Goal: Task Accomplishment & Management: Manage account settings

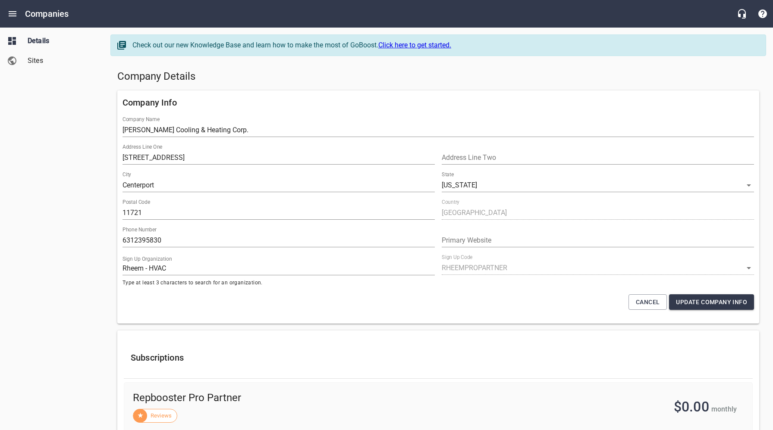
select select "[US_STATE]"
select select "62"
click at [14, 14] on icon "Open drawer" at bounding box center [13, 13] width 8 height 5
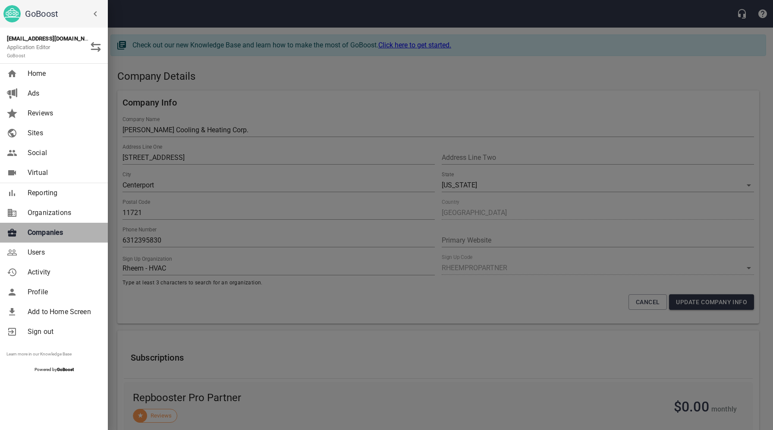
click at [48, 237] on span "Companies" at bounding box center [63, 233] width 70 height 10
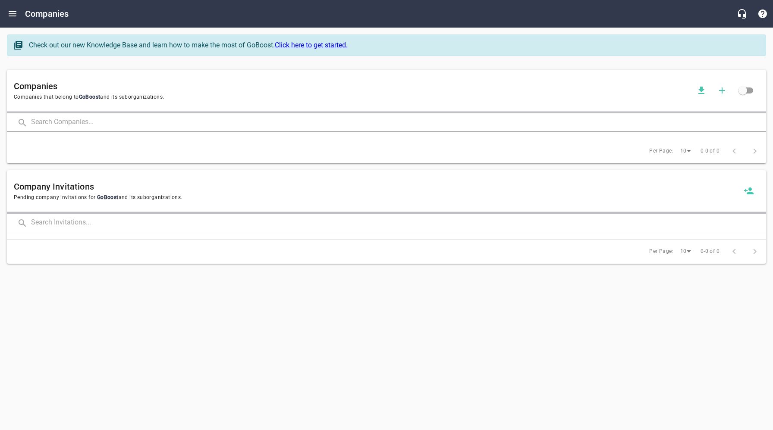
click at [147, 122] on input "text" at bounding box center [398, 122] width 735 height 19
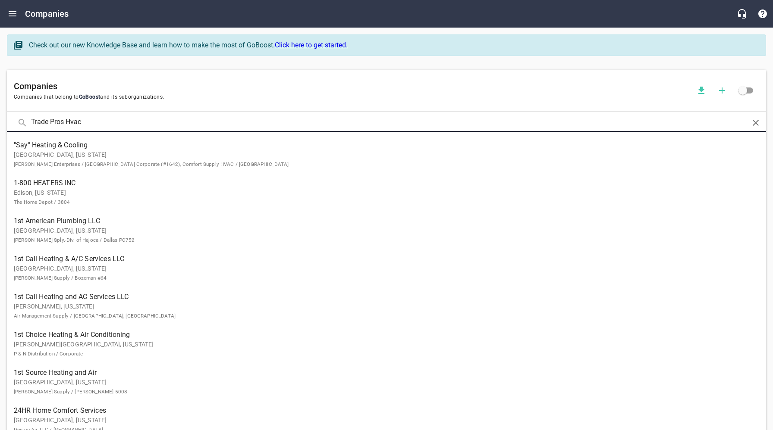
type input "Trade Pros Hvac"
click button at bounding box center [0, 0] width 0 height 0
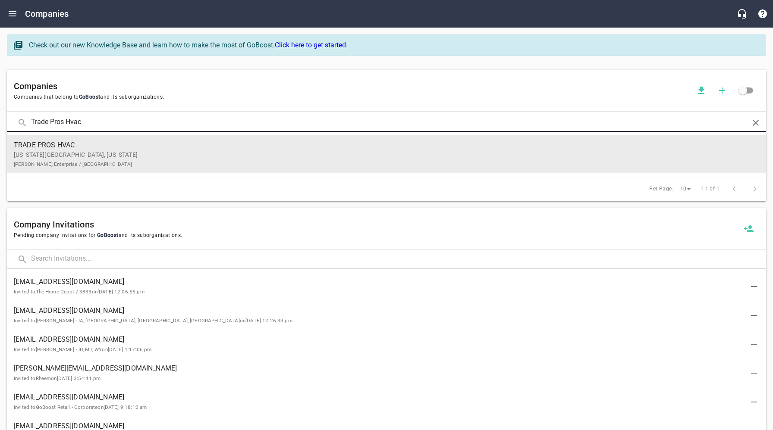
click at [122, 162] on p "[US_STATE][GEOGRAPHIC_DATA], [US_STATE] [PERSON_NAME] Enterprise / [GEOGRAPHIC_…" at bounding box center [379, 160] width 731 height 18
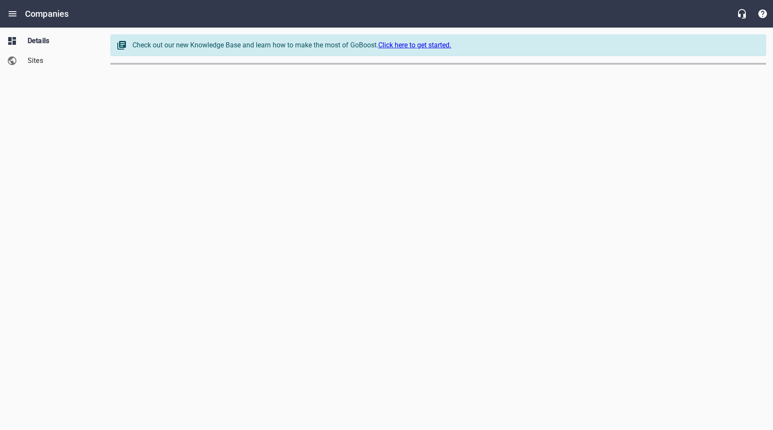
select select "[US_STATE]"
select select "63"
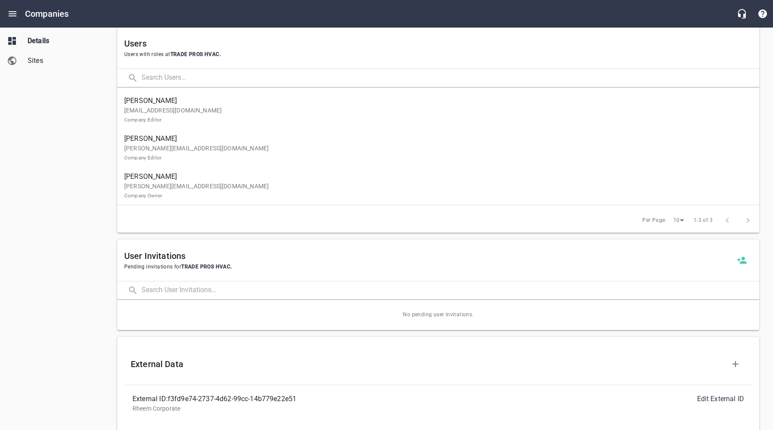
scroll to position [497, 0]
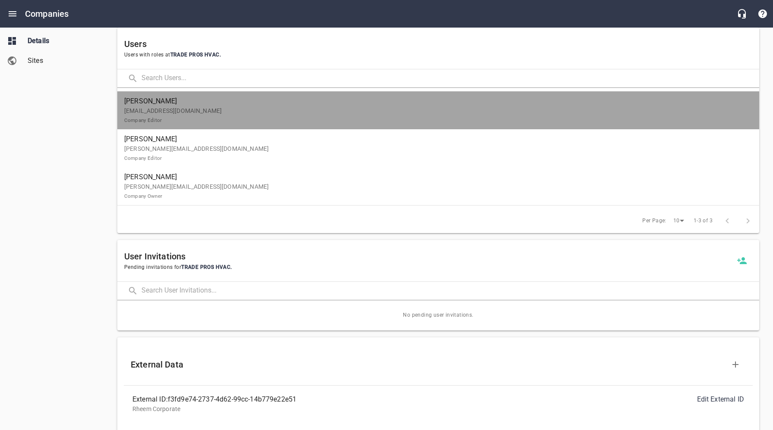
click at [191, 111] on p "[EMAIL_ADDRESS][DOMAIN_NAME] Company Editor" at bounding box center [434, 116] width 621 height 18
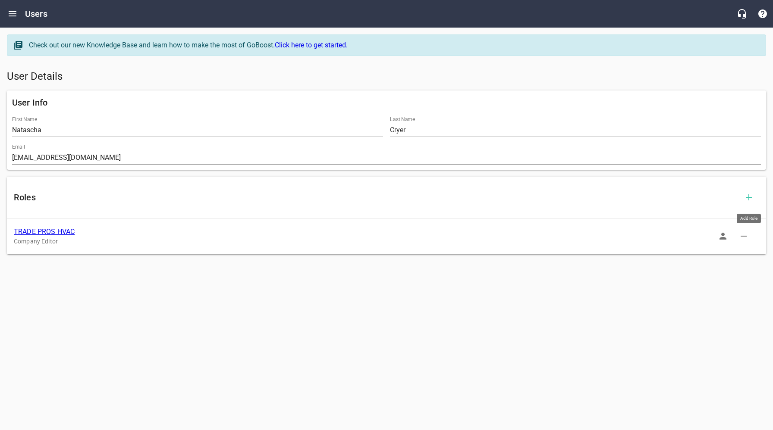
click at [749, 199] on icon "button" at bounding box center [748, 197] width 10 height 10
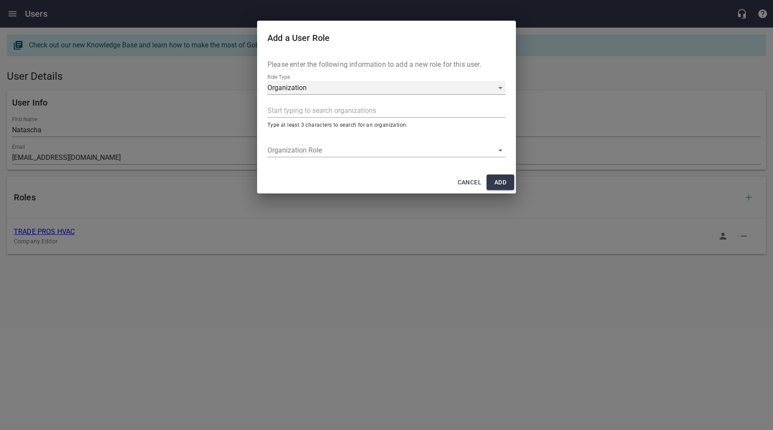
click at [323, 88] on div "Organization" at bounding box center [386, 88] width 238 height 14
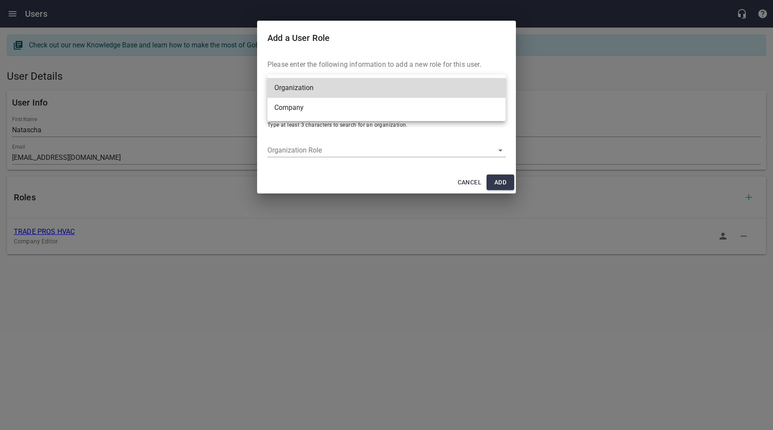
click at [298, 109] on li "Company" at bounding box center [386, 108] width 238 height 20
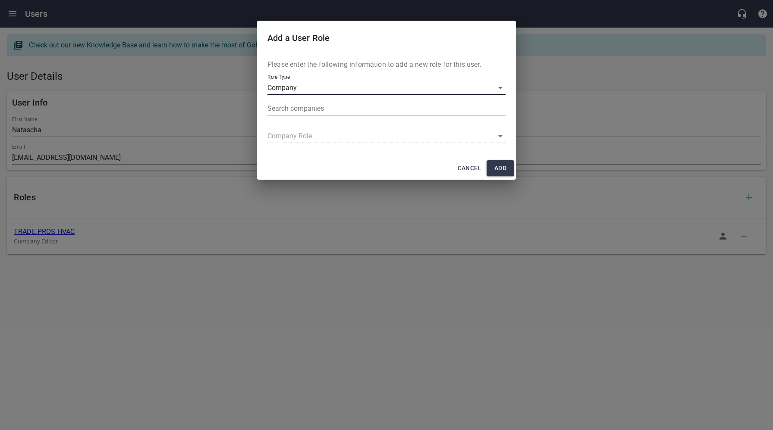
click at [316, 109] on input "text" at bounding box center [384, 109] width 235 height 14
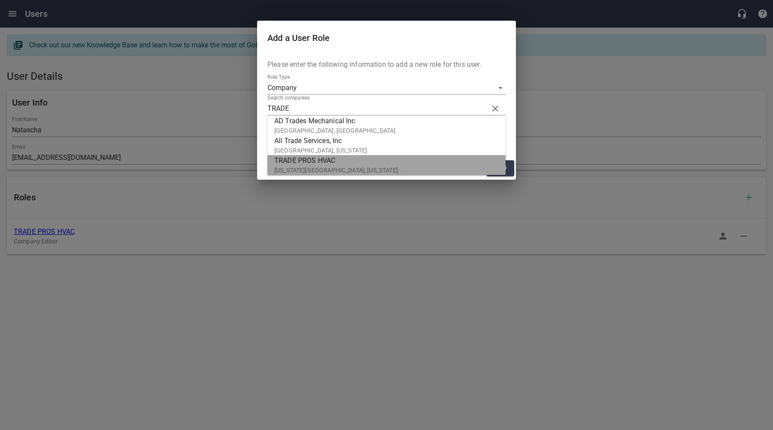
click at [326, 164] on span "TRADE PROS HVAC" at bounding box center [382, 161] width 217 height 10
type input "TRADE PROS HVAC"
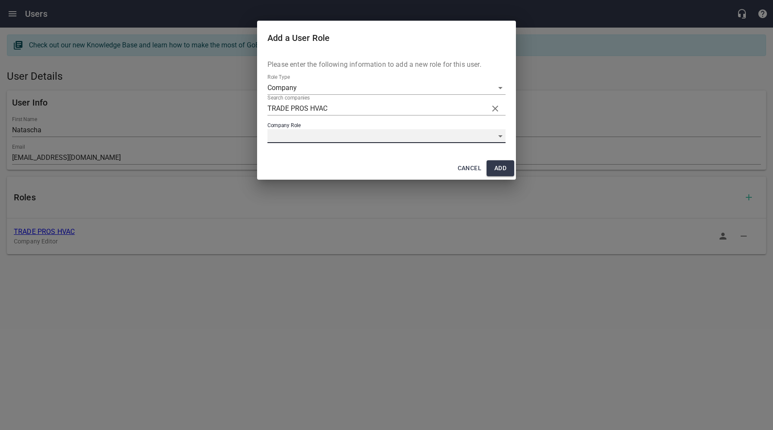
click at [328, 135] on div "​" at bounding box center [386, 136] width 238 height 14
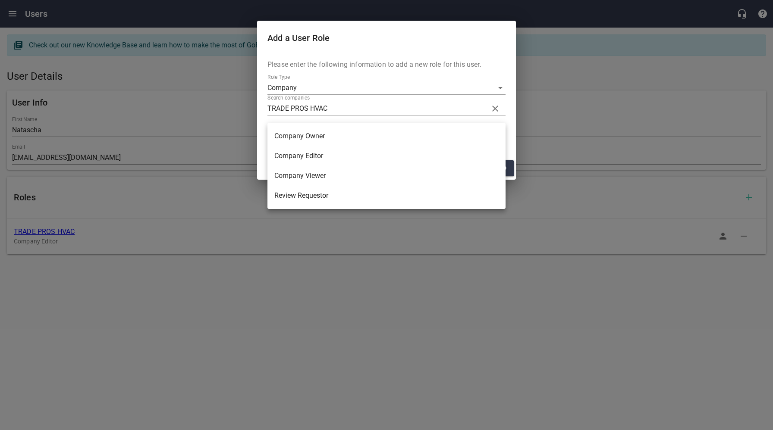
click at [311, 135] on li "Company Owner" at bounding box center [386, 136] width 238 height 20
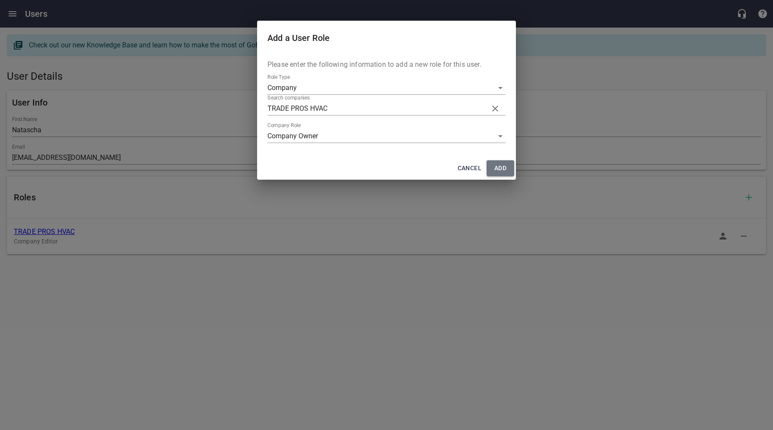
click at [499, 169] on span "Add" at bounding box center [500, 168] width 14 height 11
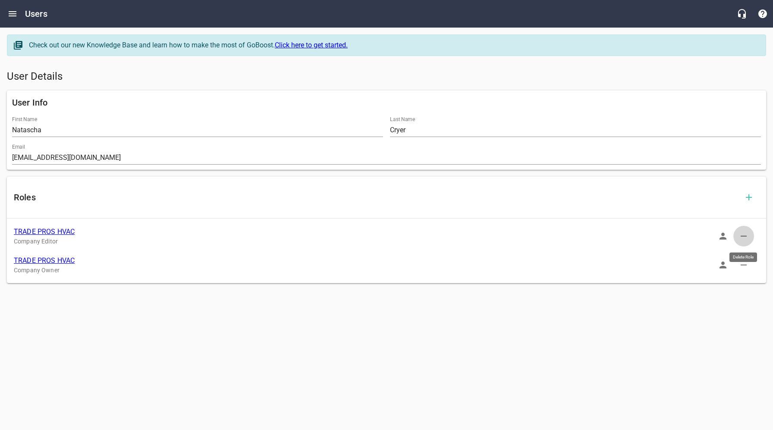
click at [745, 235] on icon "button" at bounding box center [743, 236] width 10 height 10
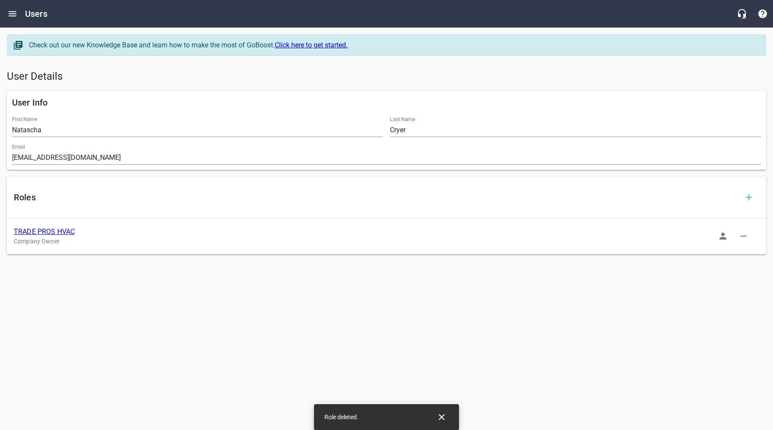
click at [443, 419] on icon "Close" at bounding box center [442, 417] width 6 height 6
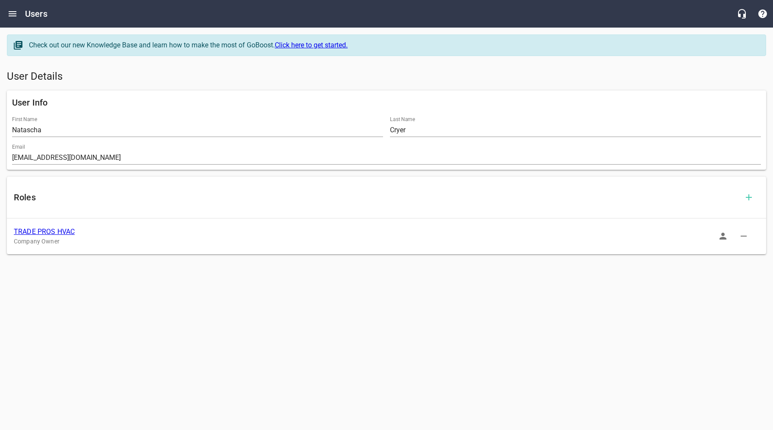
click at [37, 228] on link "TRADE PROS HVAC" at bounding box center [44, 232] width 61 height 8
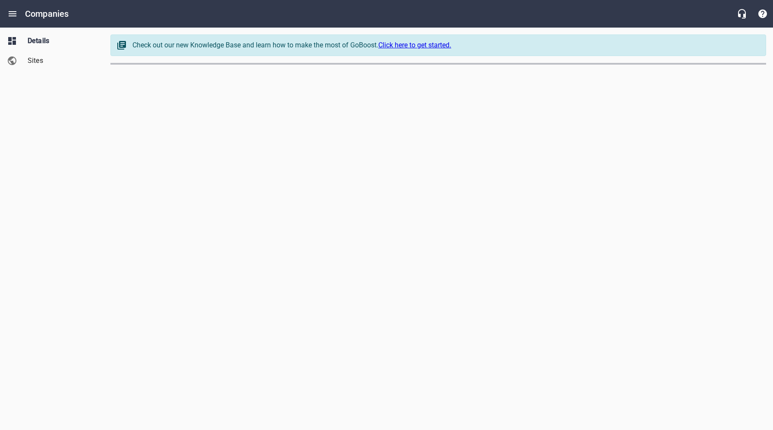
select select "[US_STATE]"
select select "63"
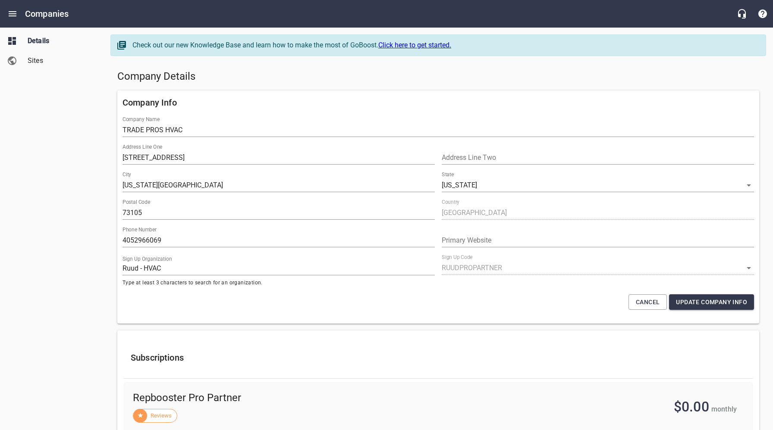
click at [305, 85] on div "Company Details" at bounding box center [438, 76] width 649 height 21
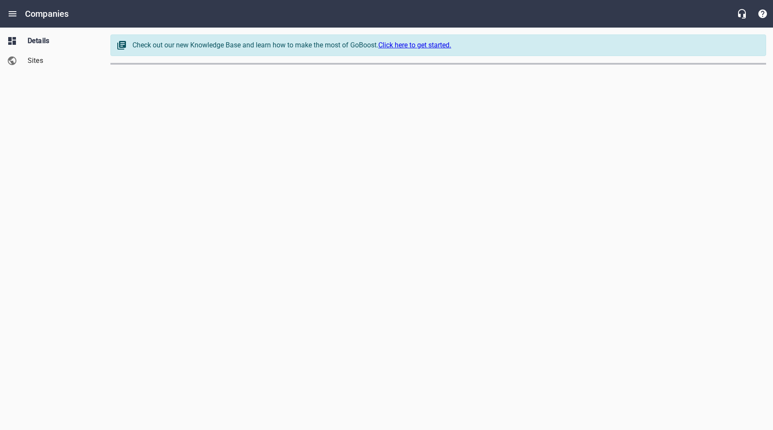
select select "[US_STATE]"
select select "63"
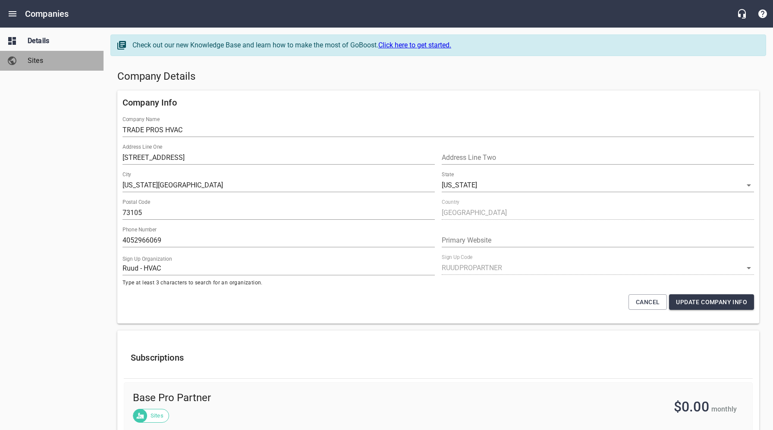
click at [40, 63] on span "Sites" at bounding box center [61, 61] width 66 height 10
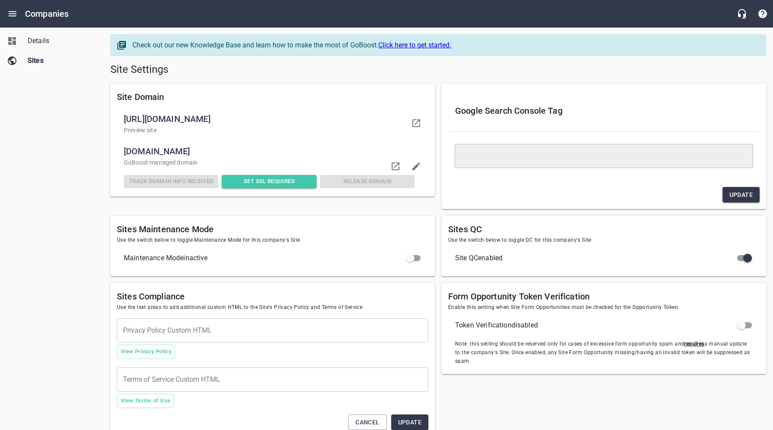
click at [279, 183] on span "Set SSL Required" at bounding box center [269, 182] width 88 height 10
click at [388, 73] on h5 "Site Settings" at bounding box center [437, 70] width 655 height 14
click at [367, 73] on h5 "Site Settings" at bounding box center [437, 70] width 655 height 14
drag, startPoint x: 75, startPoint y: 202, endPoint x: 90, endPoint y: 192, distance: 17.7
click at [75, 202] on div "Details Sites" at bounding box center [52, 215] width 104 height 430
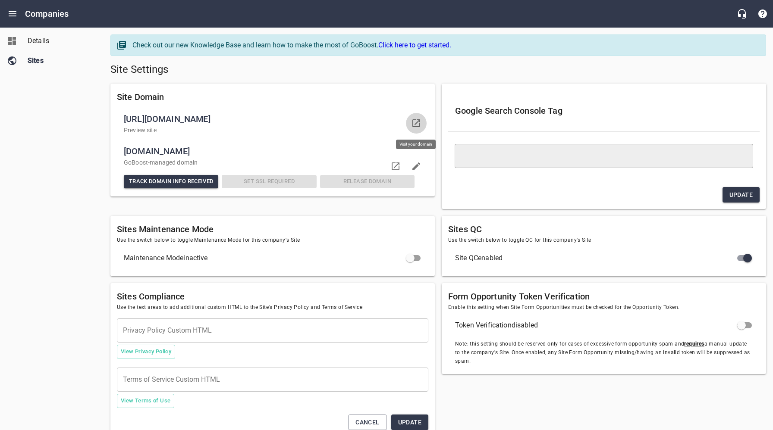
click at [417, 124] on icon at bounding box center [416, 123] width 10 height 10
drag, startPoint x: 237, startPoint y: 151, endPoint x: 124, endPoint y: 154, distance: 113.0
click at [125, 154] on span "ok-hvac.ruudpropartner.com" at bounding box center [269, 151] width 291 height 14
copy span "ok-hvac.ruudpropartner.com"
click at [494, 163] on div "​" at bounding box center [604, 156] width 298 height 24
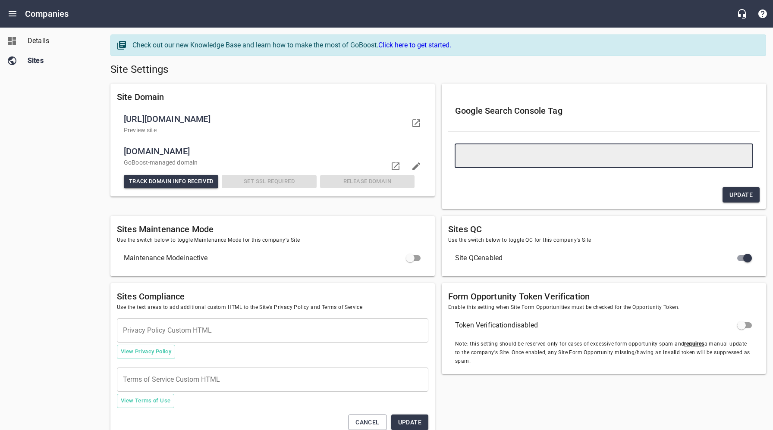
paste textarea "<meta name="google-site-verification" content="S_A4djrZXTMGEcJ-SRqjGixfIEljx1zk…"
type textarea "<meta name="google-site-verification" content="S_A4djrZXTMGEcJ-SRqjGixfIEljx1zk…"
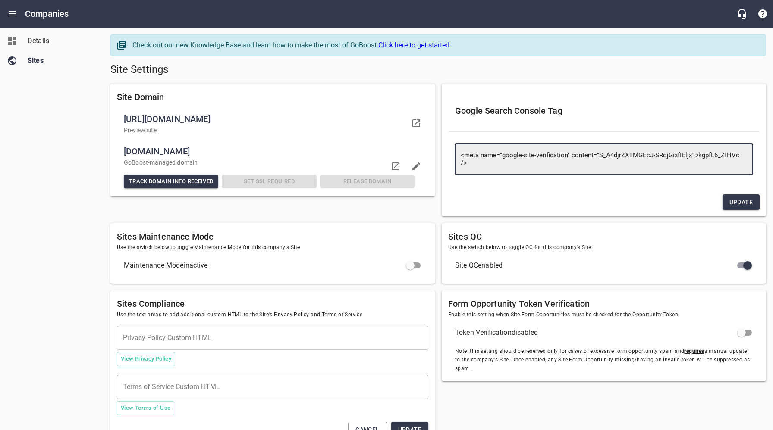
type textarea "<meta name="google-site-verification" content="S_A4djrZXTMGEcJ-SRqjGixfIEljx1zk…"
click at [744, 201] on span "Update" at bounding box center [740, 202] width 23 height 11
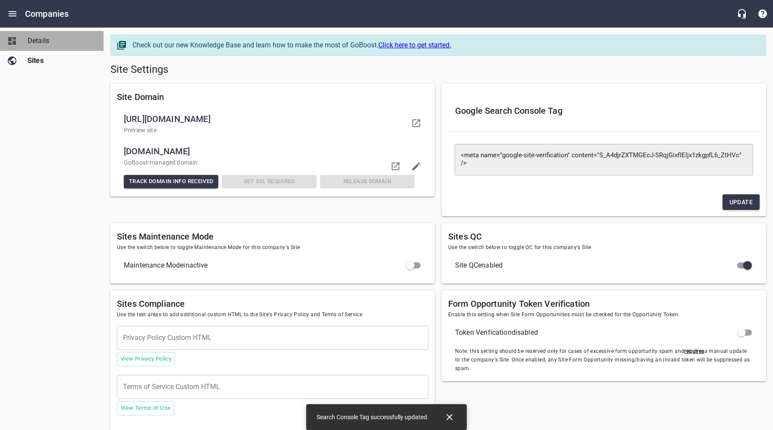
click at [45, 44] on span "Details" at bounding box center [61, 41] width 66 height 10
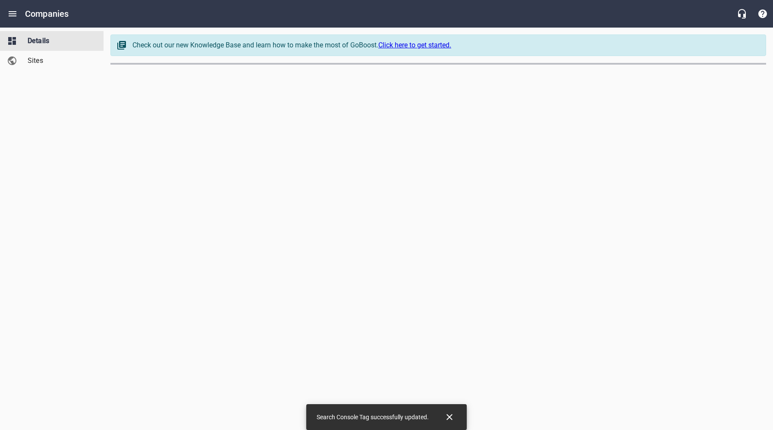
select select "[US_STATE]"
select select "63"
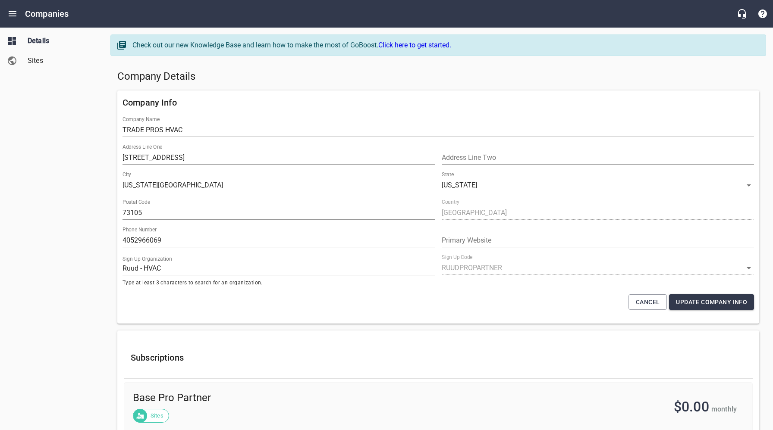
click at [490, 316] on div "Company Info Company Name TRADE PROS HVAC Address Line One 138 NE 46th St Addre…" at bounding box center [438, 207] width 642 height 233
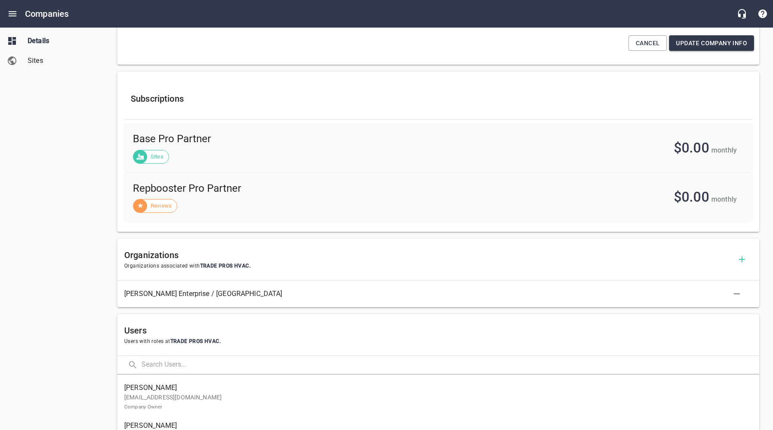
scroll to position [326, 0]
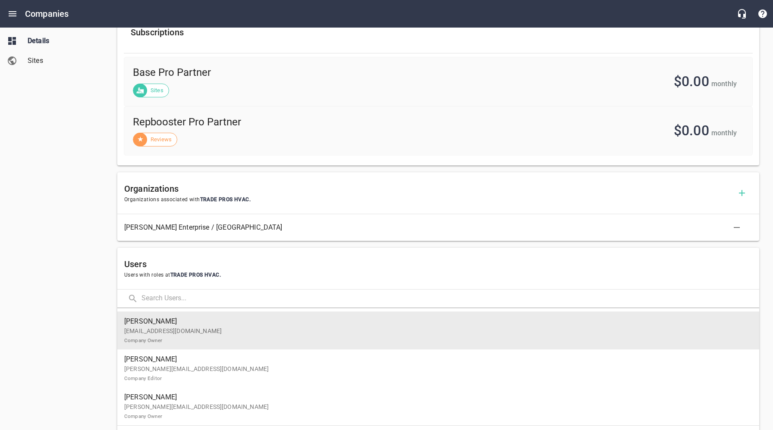
click at [174, 328] on p "Admin@ok-hvac.com Company Owner" at bounding box center [434, 336] width 621 height 18
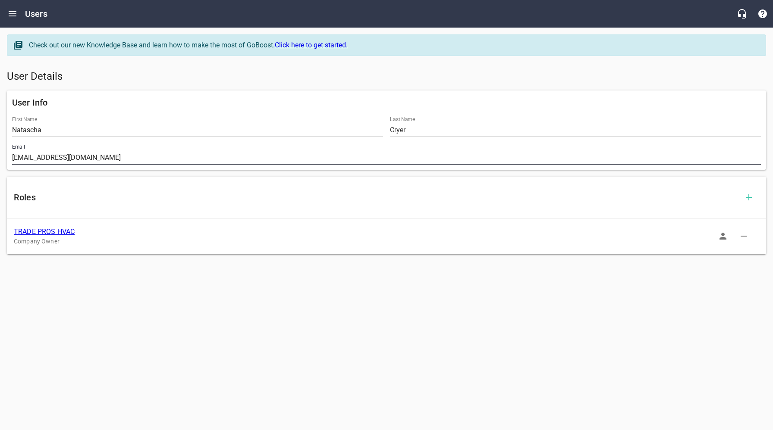
drag, startPoint x: 79, startPoint y: 159, endPoint x: 8, endPoint y: 157, distance: 71.6
click at [9, 157] on div "Email Admin@ok-hvac.com" at bounding box center [387, 155] width 756 height 28
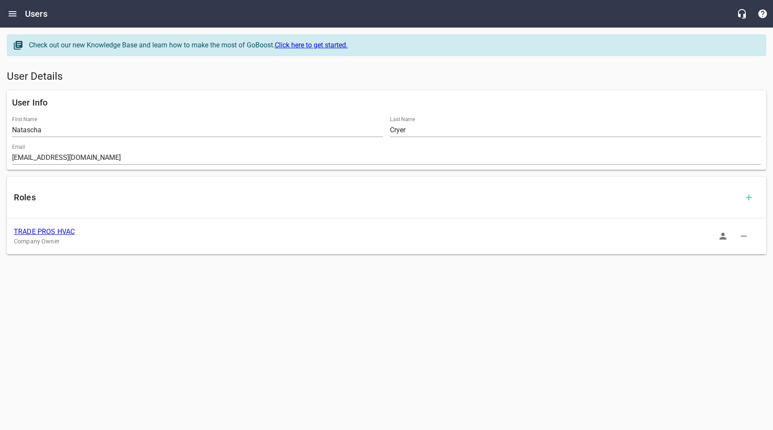
click at [59, 231] on link "TRADE PROS HVAC" at bounding box center [44, 232] width 61 height 8
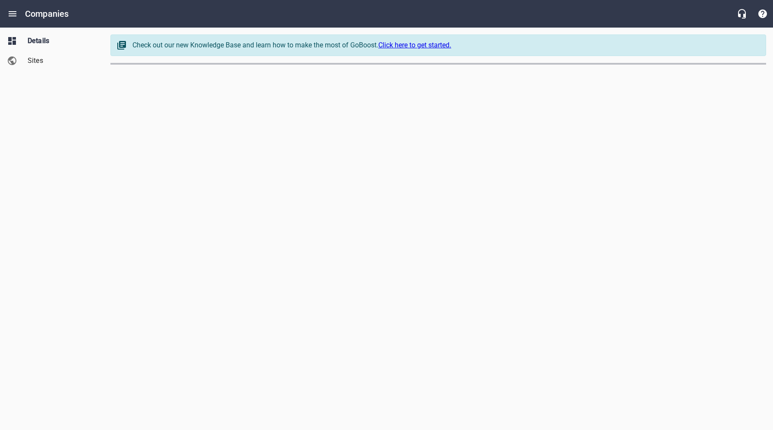
select select "[US_STATE]"
select select "63"
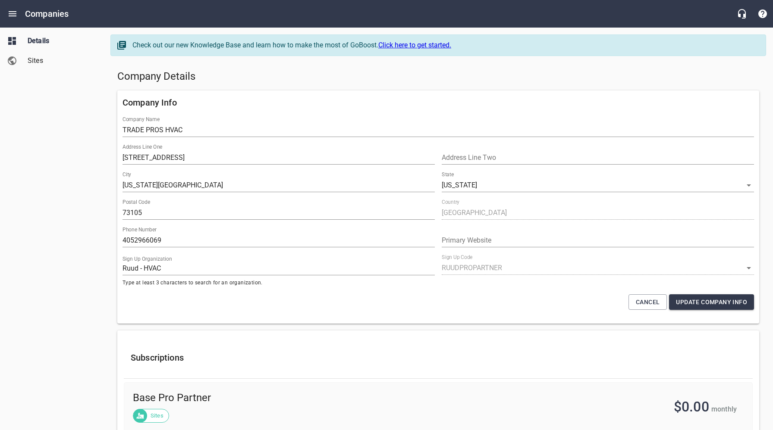
click at [40, 59] on span "Sites" at bounding box center [61, 61] width 66 height 10
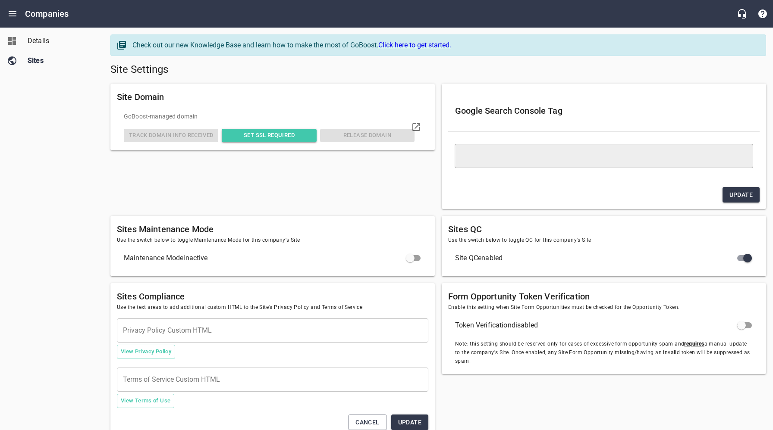
type textarea "<meta name="google-site-verification" content="S_A4djrZXTMGEcJ-SRqjGixfIEljx1zk…"
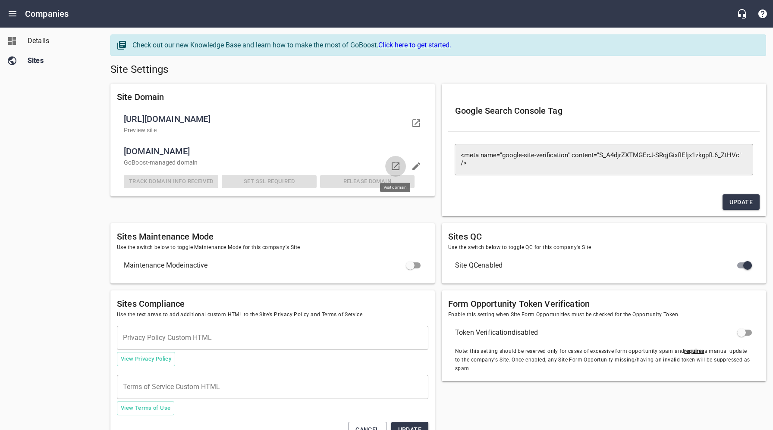
click at [398, 166] on icon at bounding box center [395, 166] width 10 height 10
click at [471, 66] on h5 "Site Settings" at bounding box center [437, 70] width 655 height 14
click at [37, 39] on span "Details" at bounding box center [61, 41] width 66 height 10
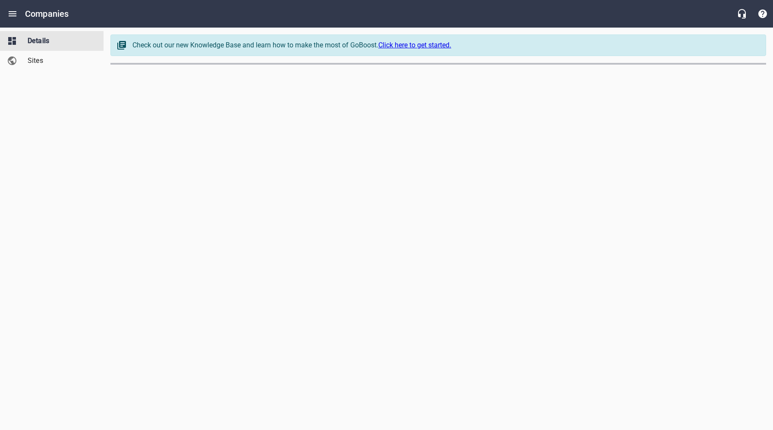
select select "[US_STATE]"
select select "63"
